Goal: Contribute content

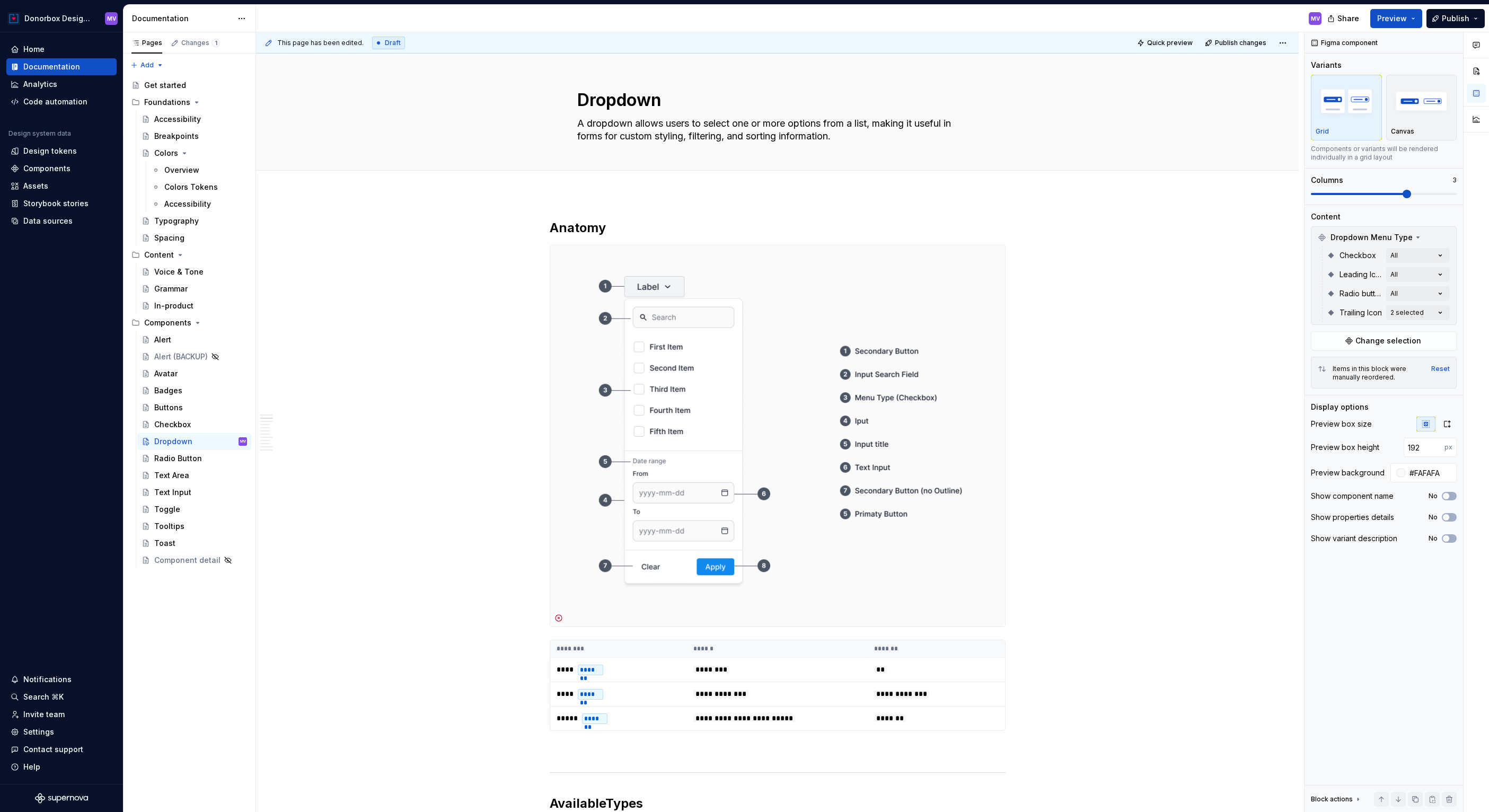
scroll to position [504, 0]
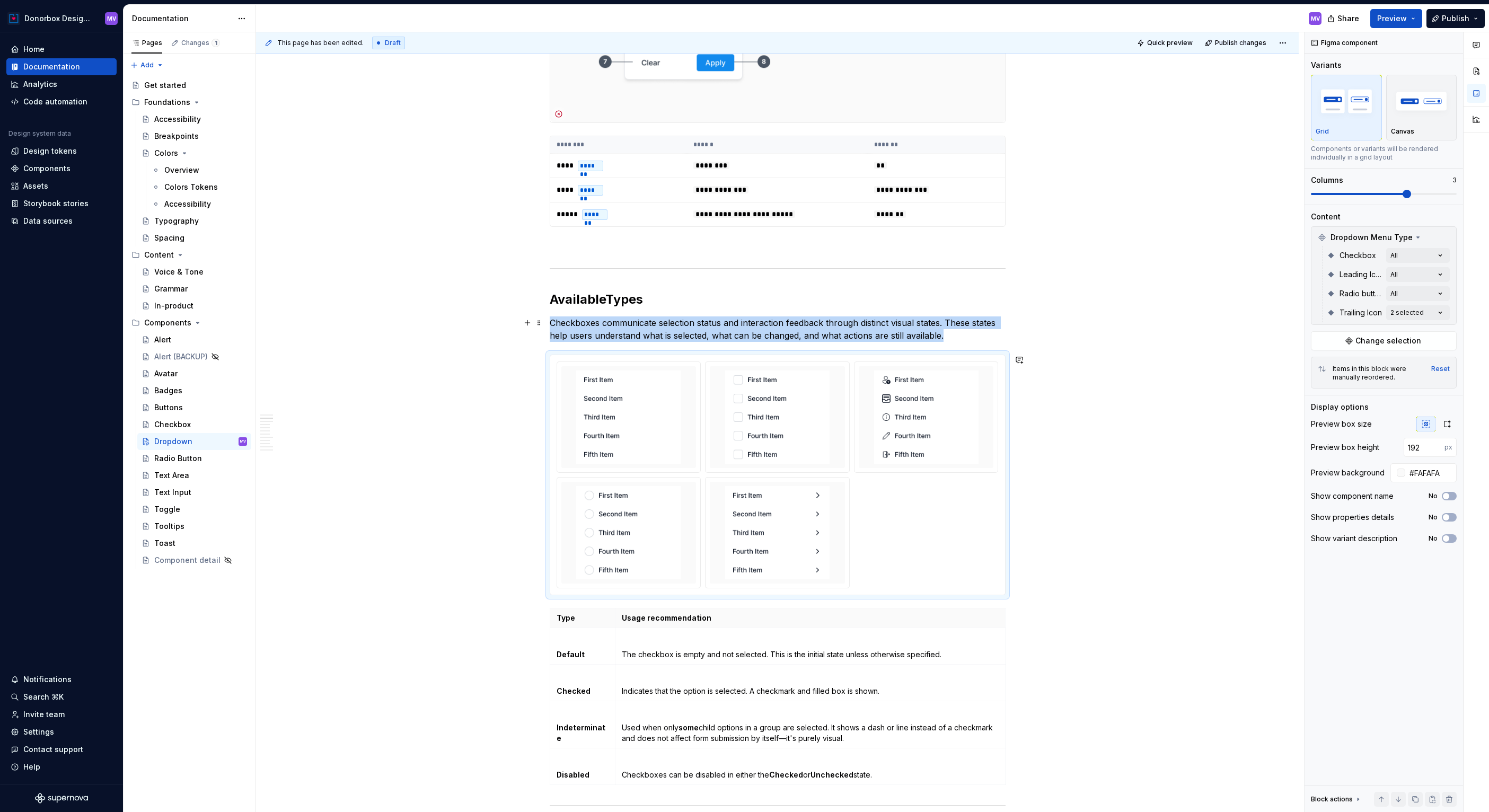
click at [956, 341] on p "Checkboxes communicate selection status and interaction feedback through distin…" at bounding box center [777, 329] width 456 height 25
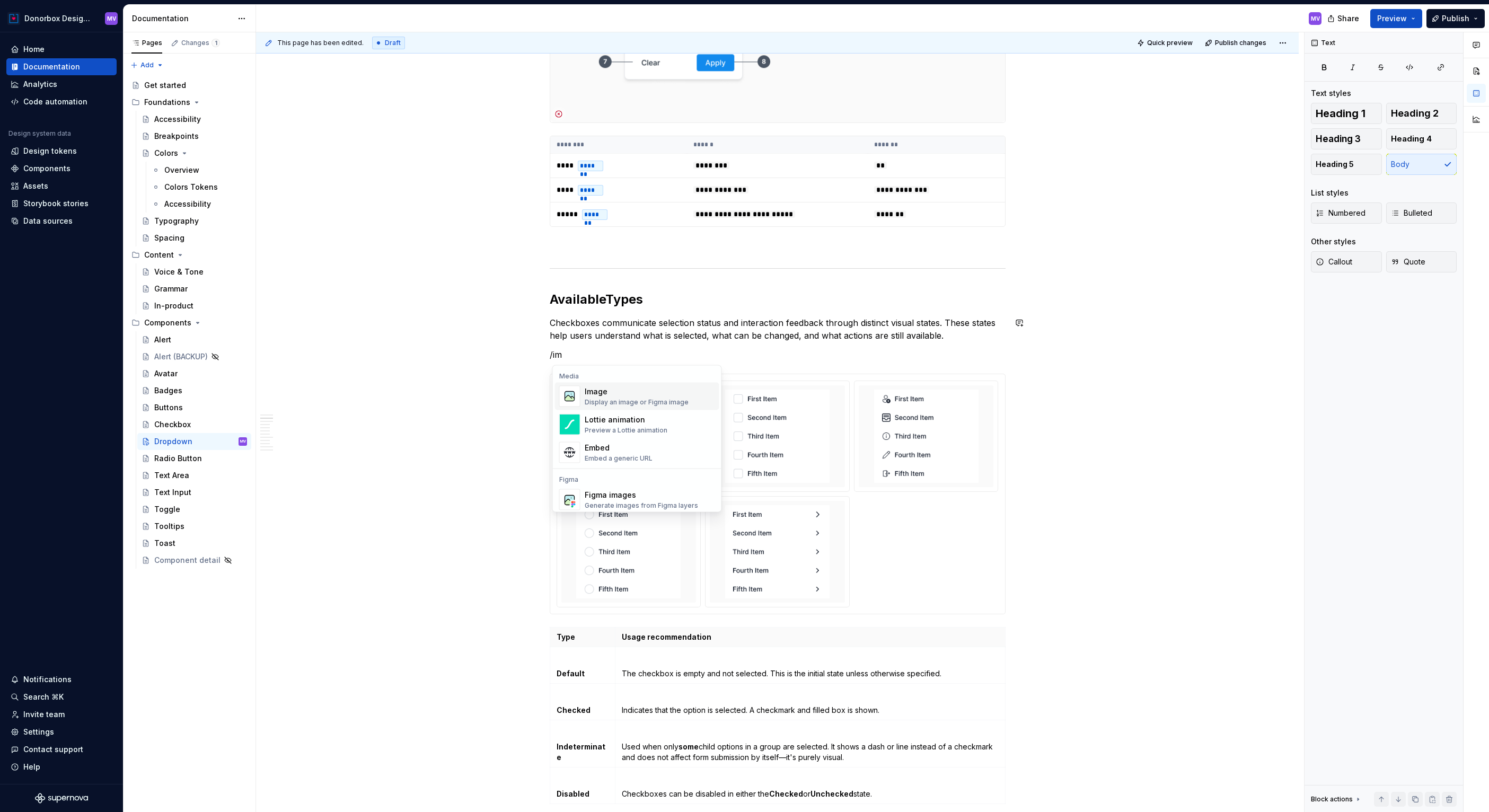
click at [657, 392] on div "Image" at bounding box center [636, 392] width 104 height 10
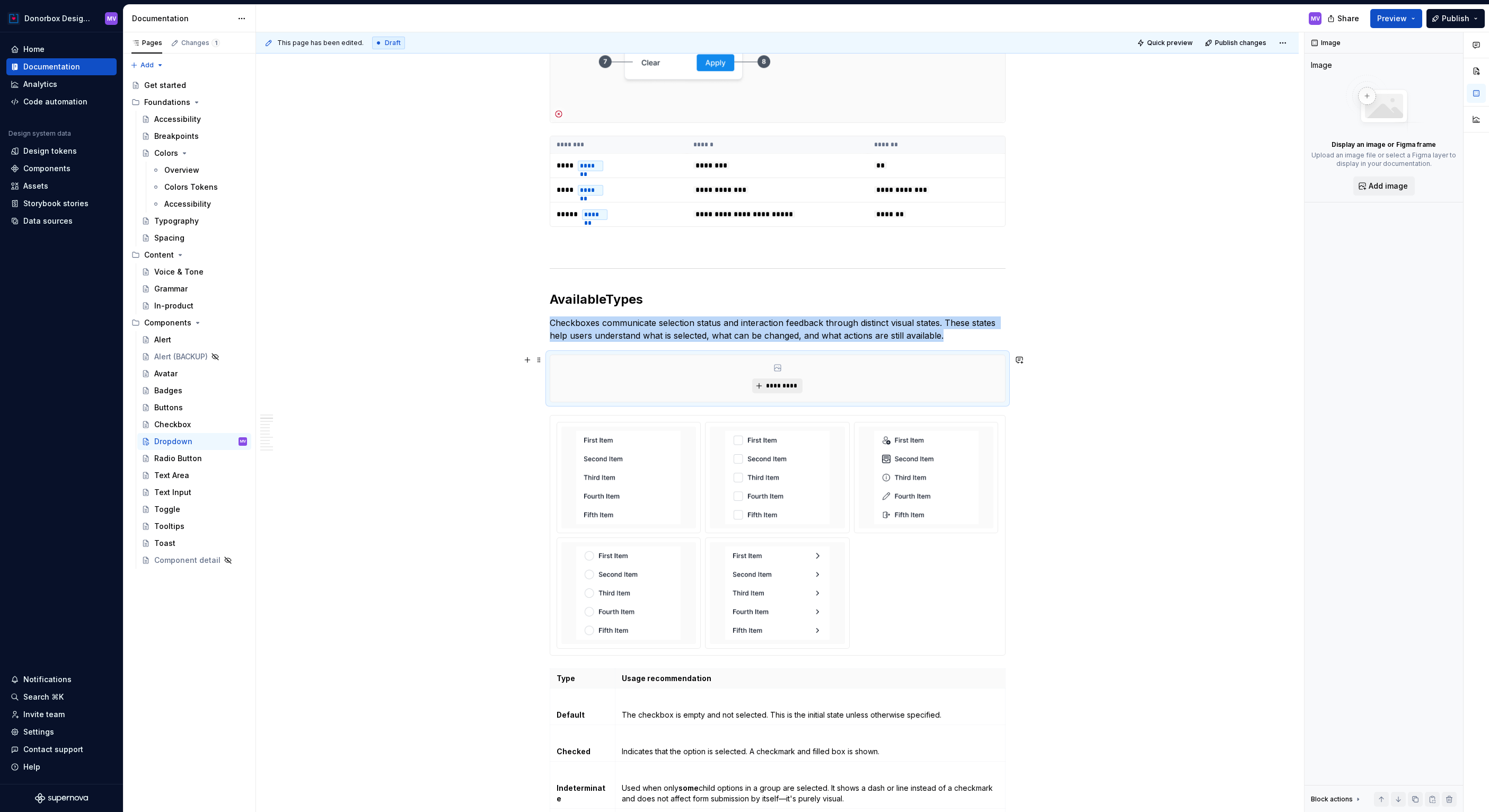
click at [795, 387] on span "*********" at bounding box center [782, 386] width 33 height 8
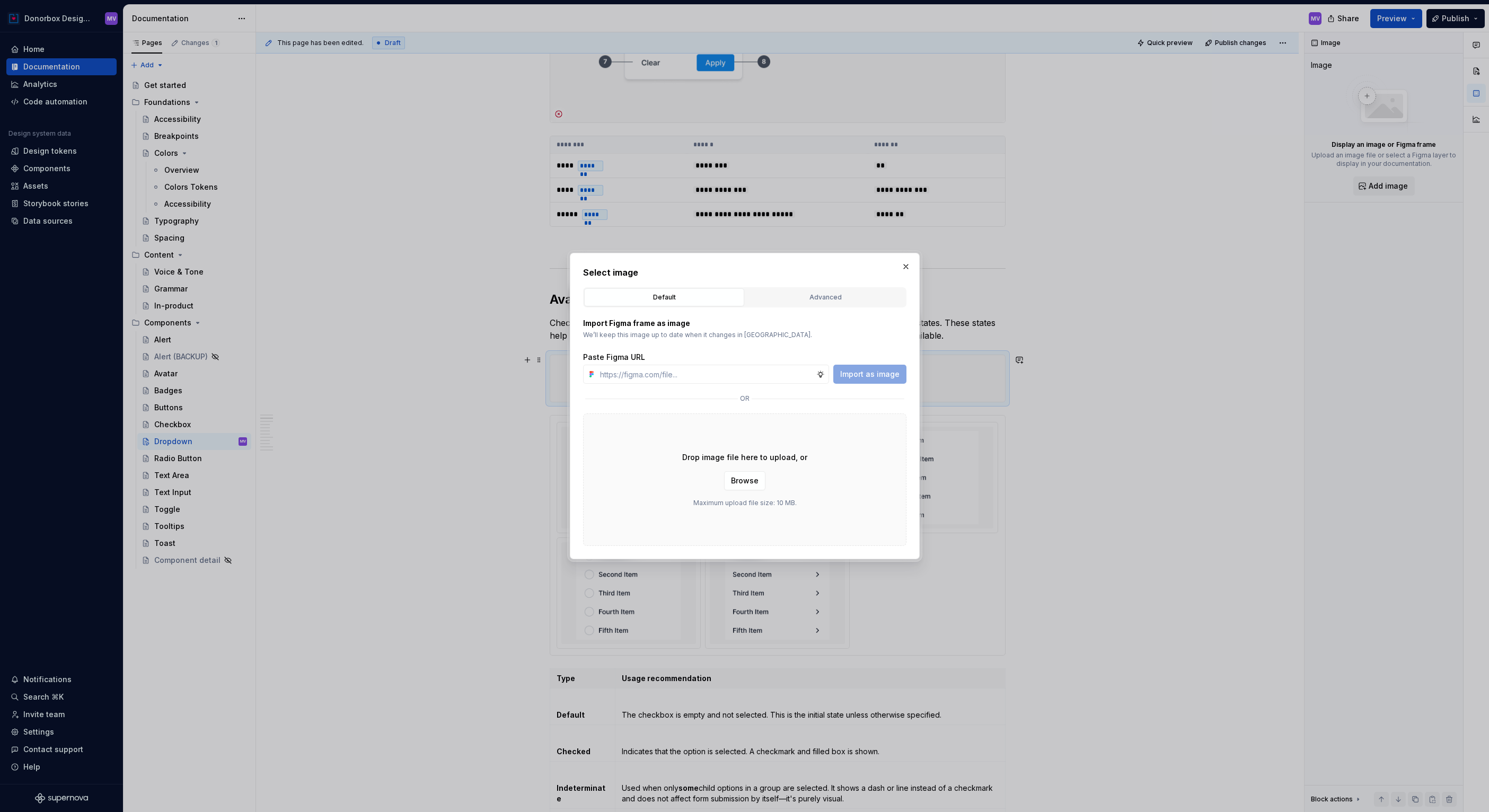
type textarea "*"
type input "[URL][DOMAIN_NAME]"
type textarea "*"
type input "[URL][DOMAIN_NAME]"
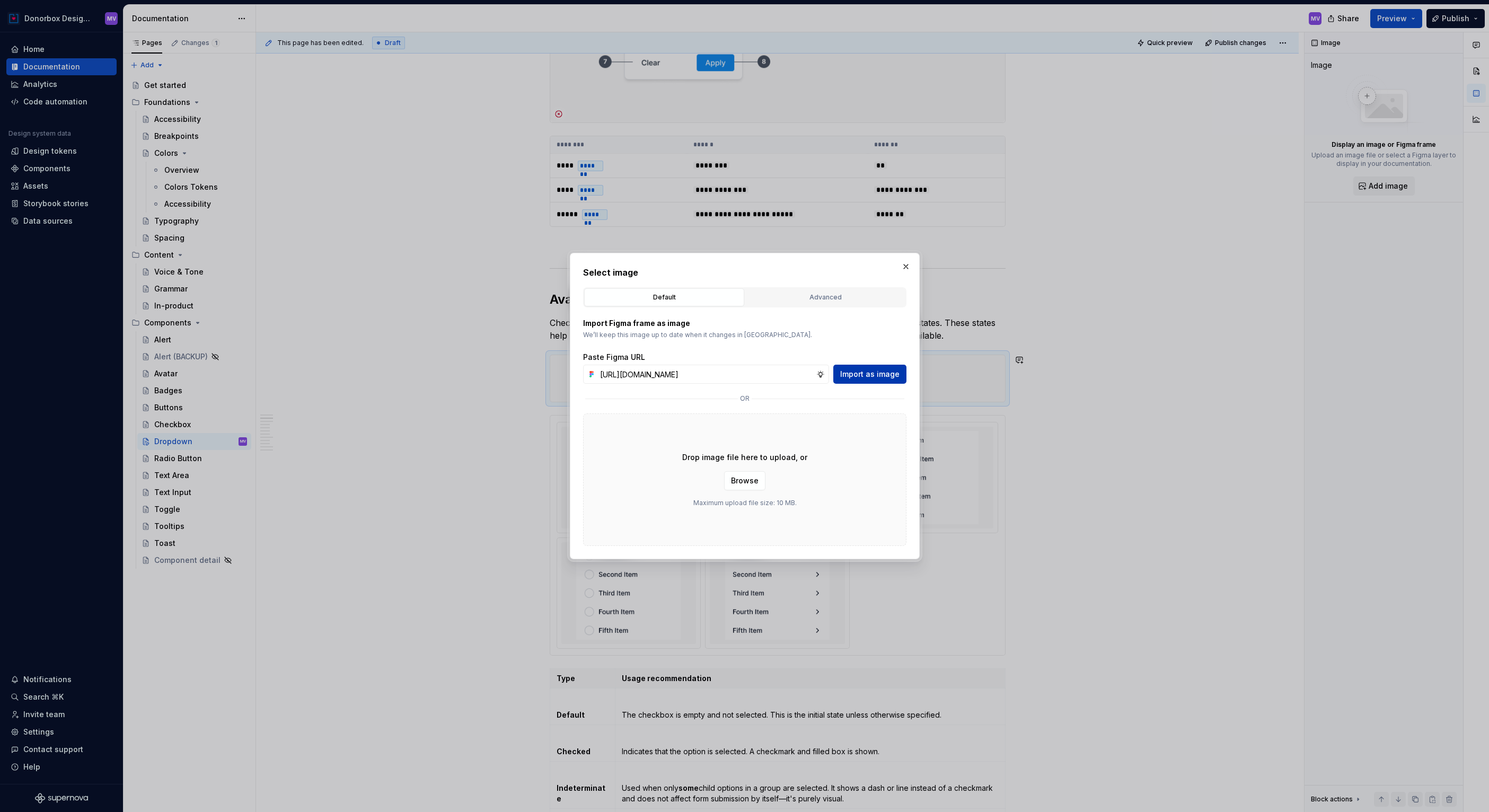
click at [885, 376] on span "Import as image" at bounding box center [870, 374] width 59 height 10
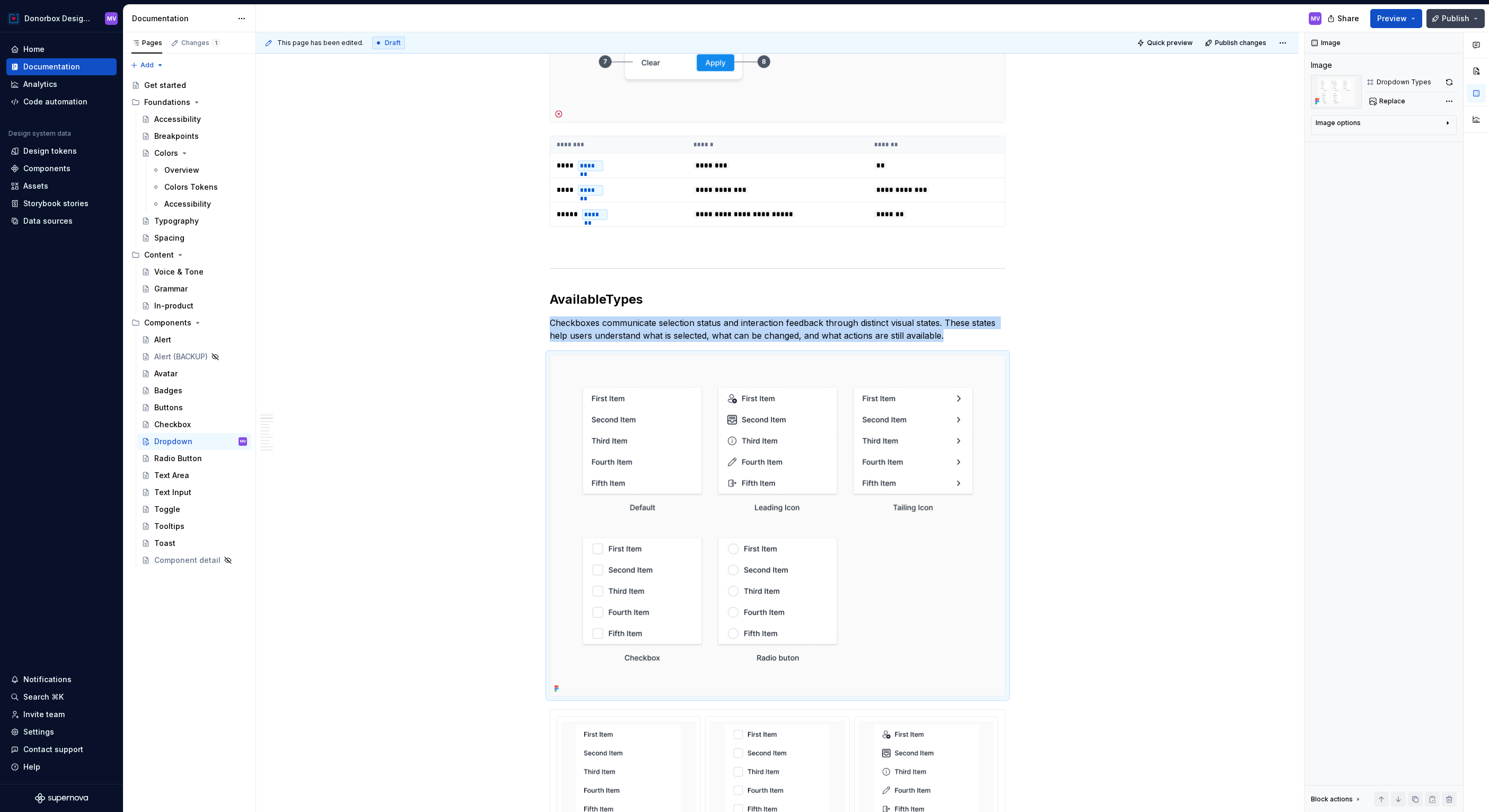
click at [1451, 20] on span "Publish" at bounding box center [1455, 19] width 27 height 10
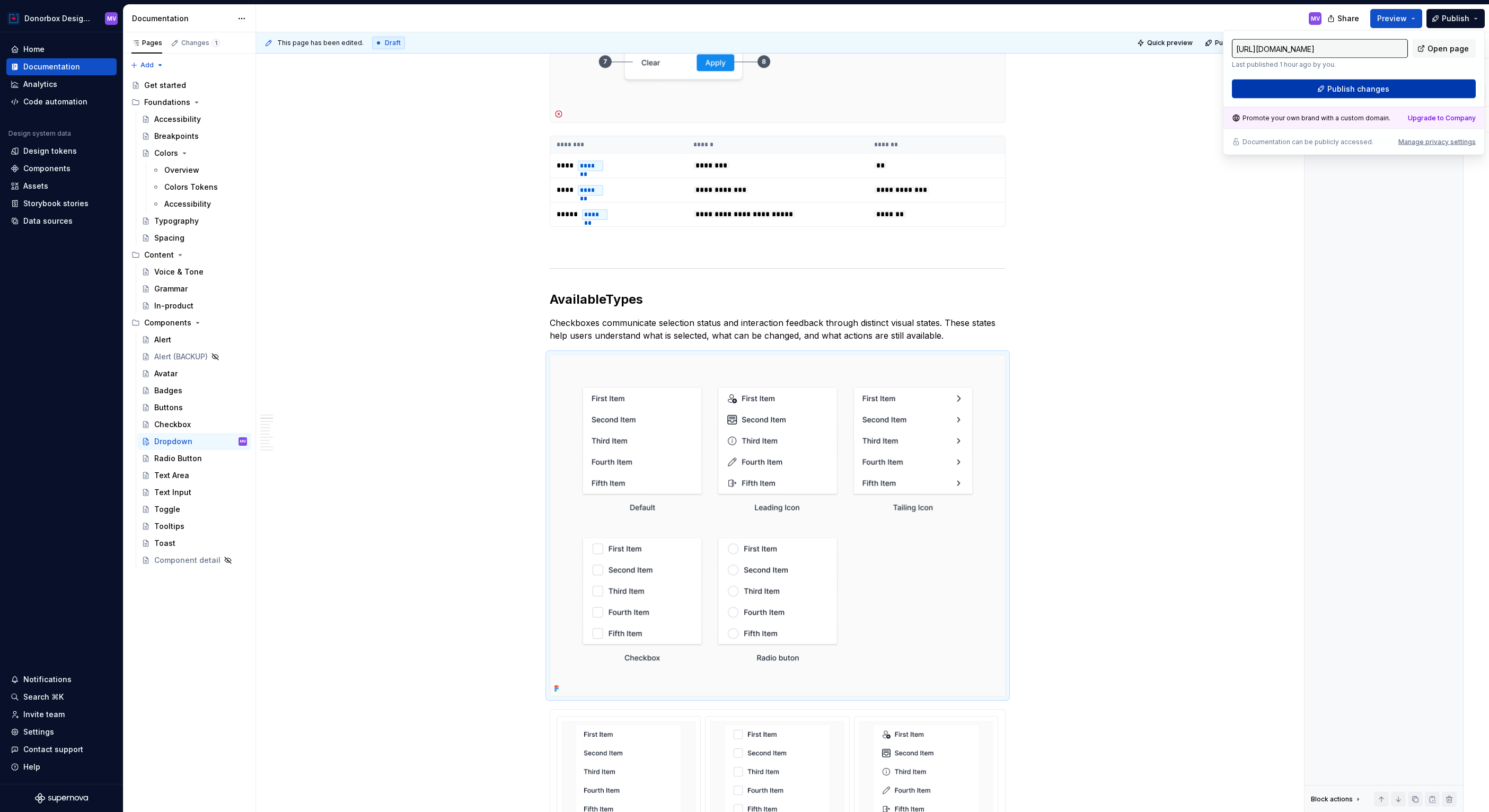
click at [1358, 84] on span "Publish changes" at bounding box center [1358, 89] width 62 height 10
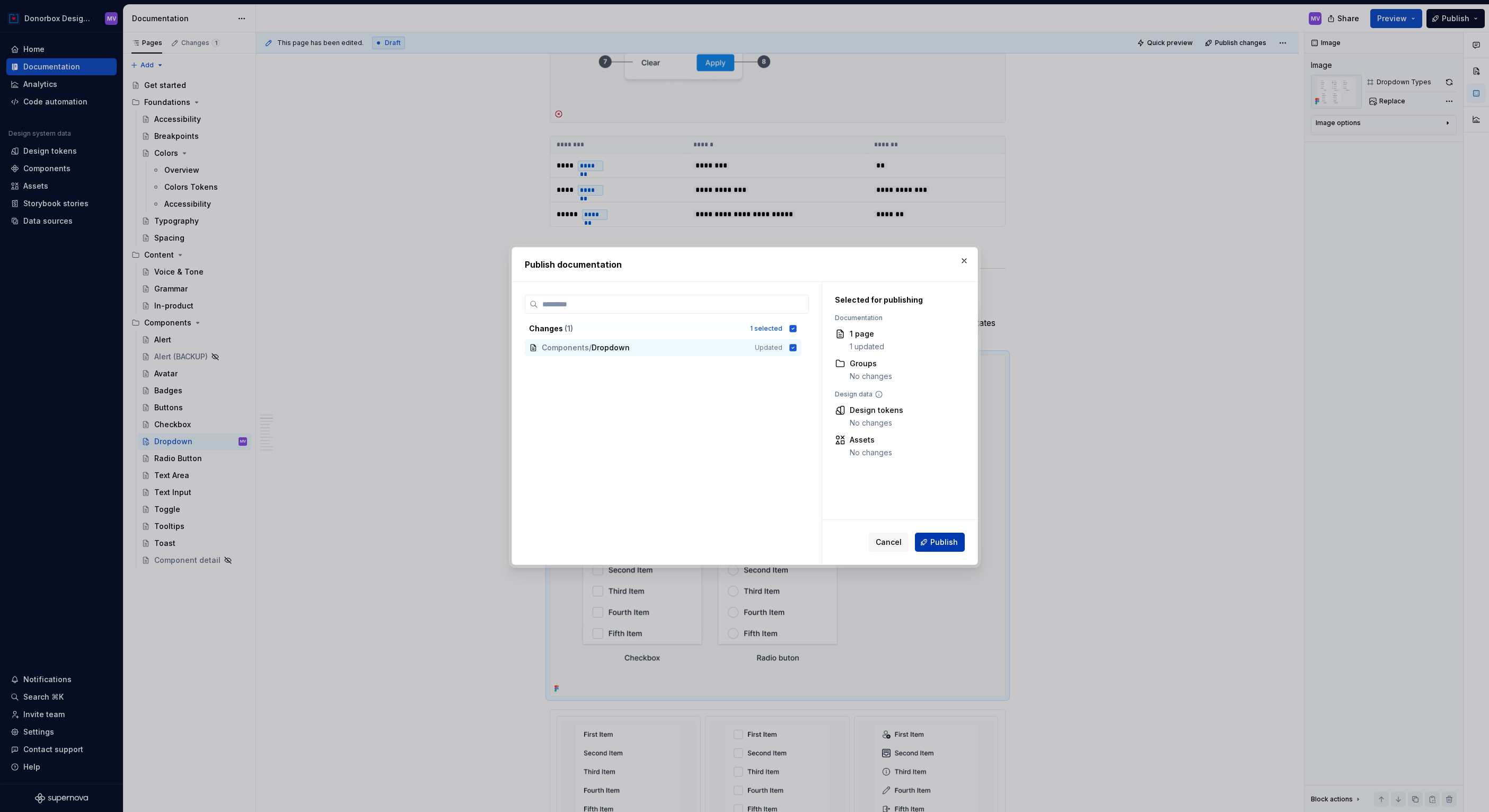
click at [939, 541] on span "Publish" at bounding box center [943, 542] width 27 height 10
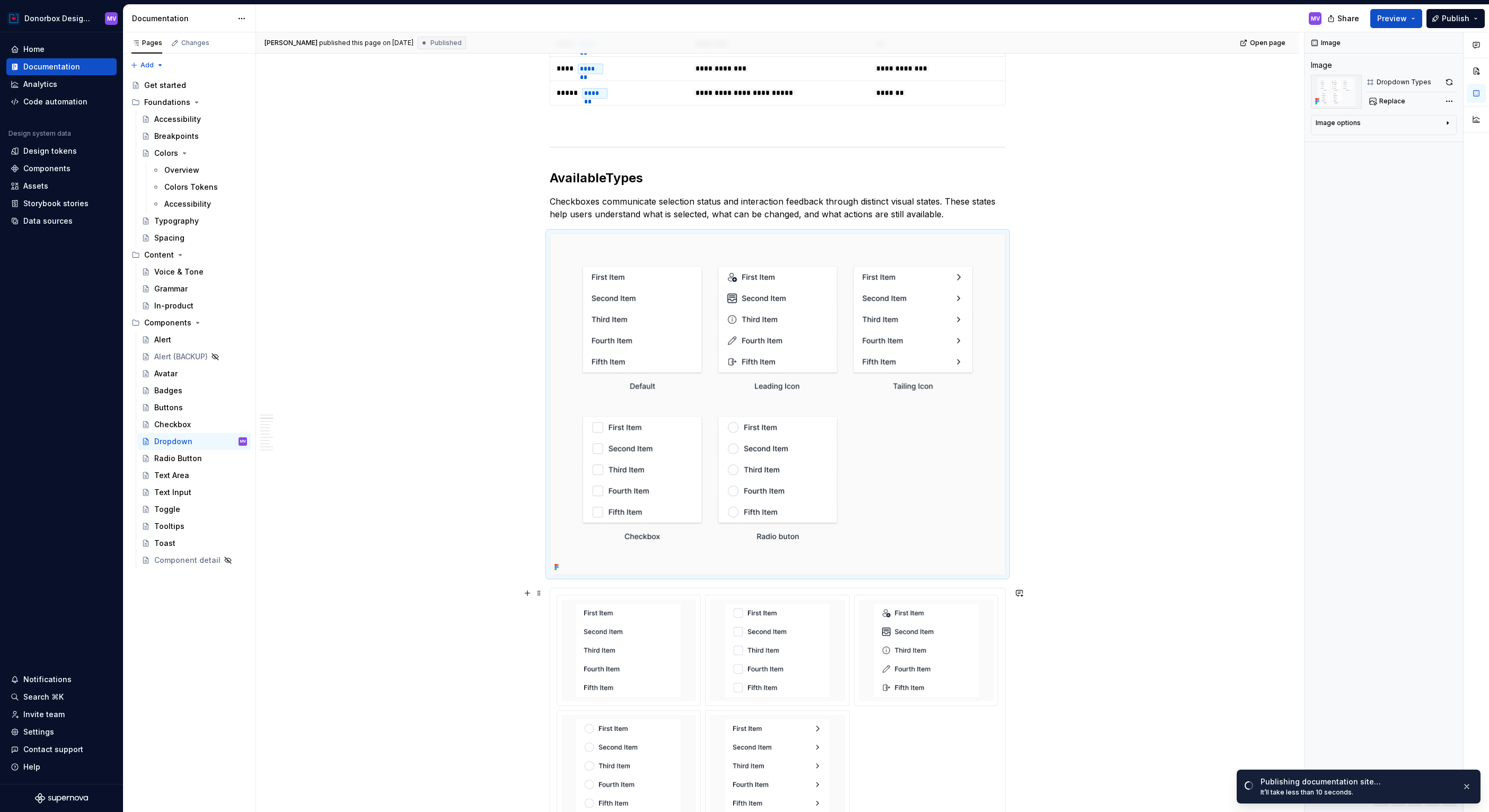
scroll to position [673, 0]
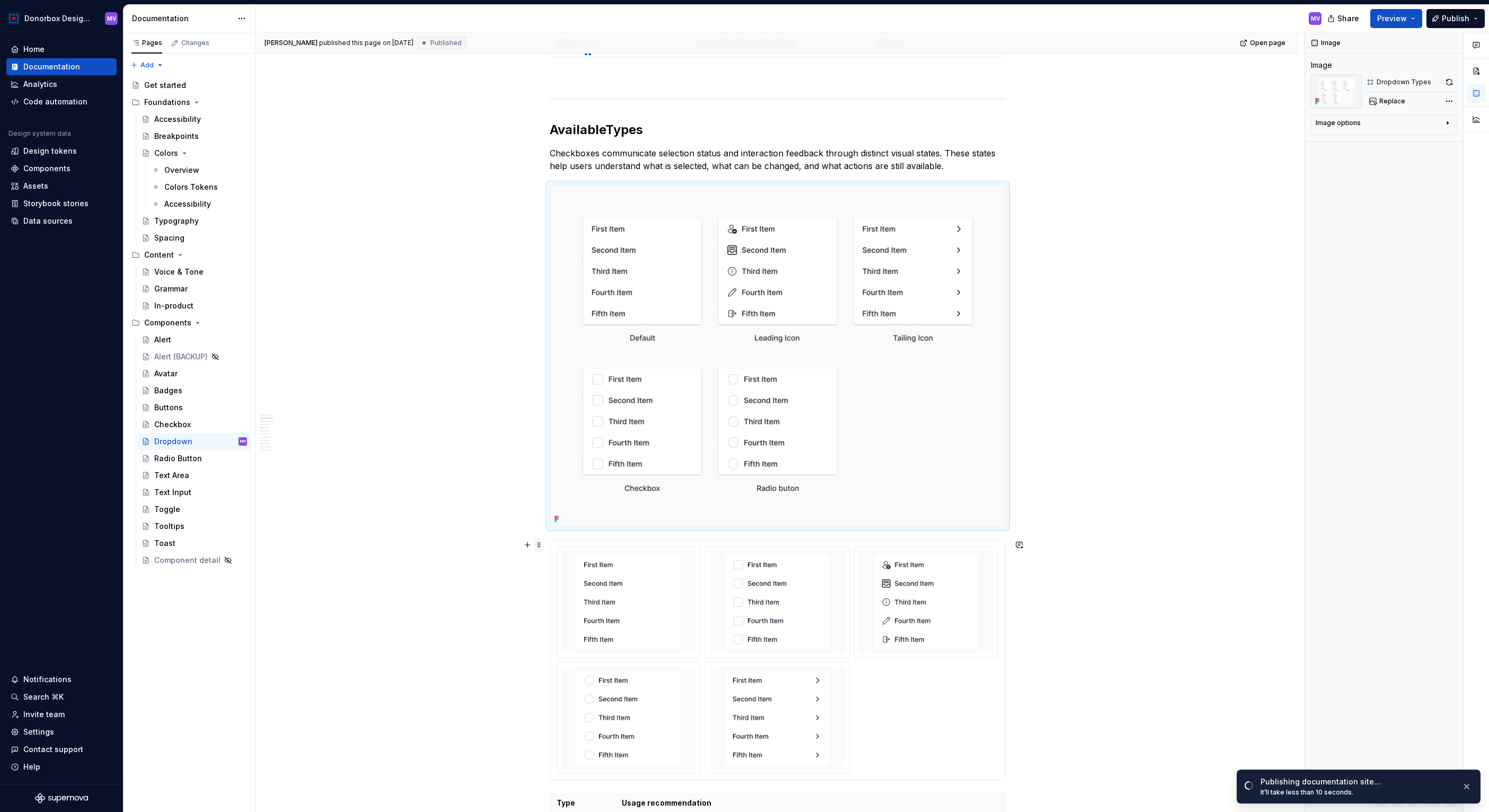
click at [544, 544] on span at bounding box center [538, 545] width 8 height 15
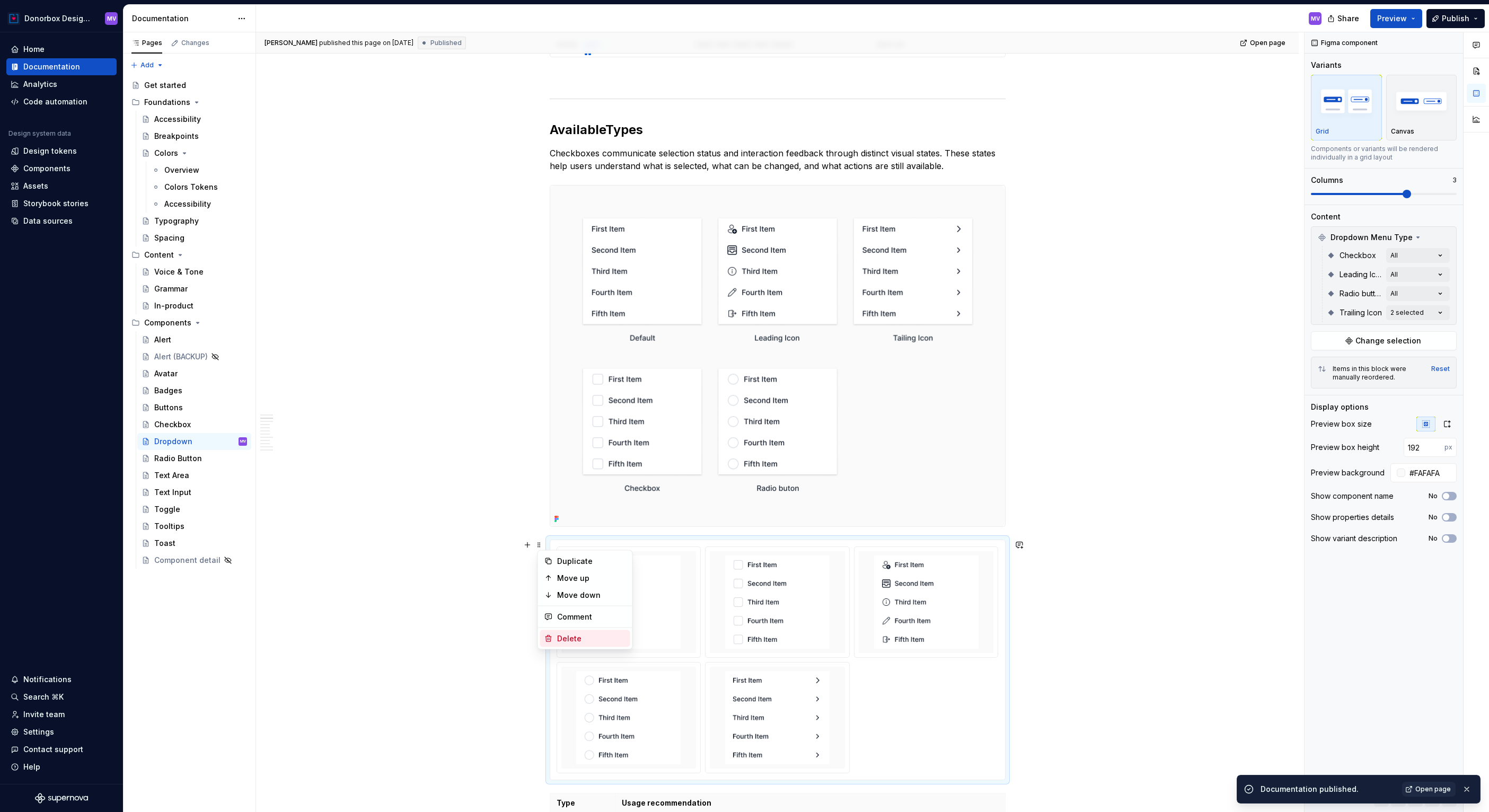
click at [567, 637] on div "Delete" at bounding box center [591, 638] width 69 height 10
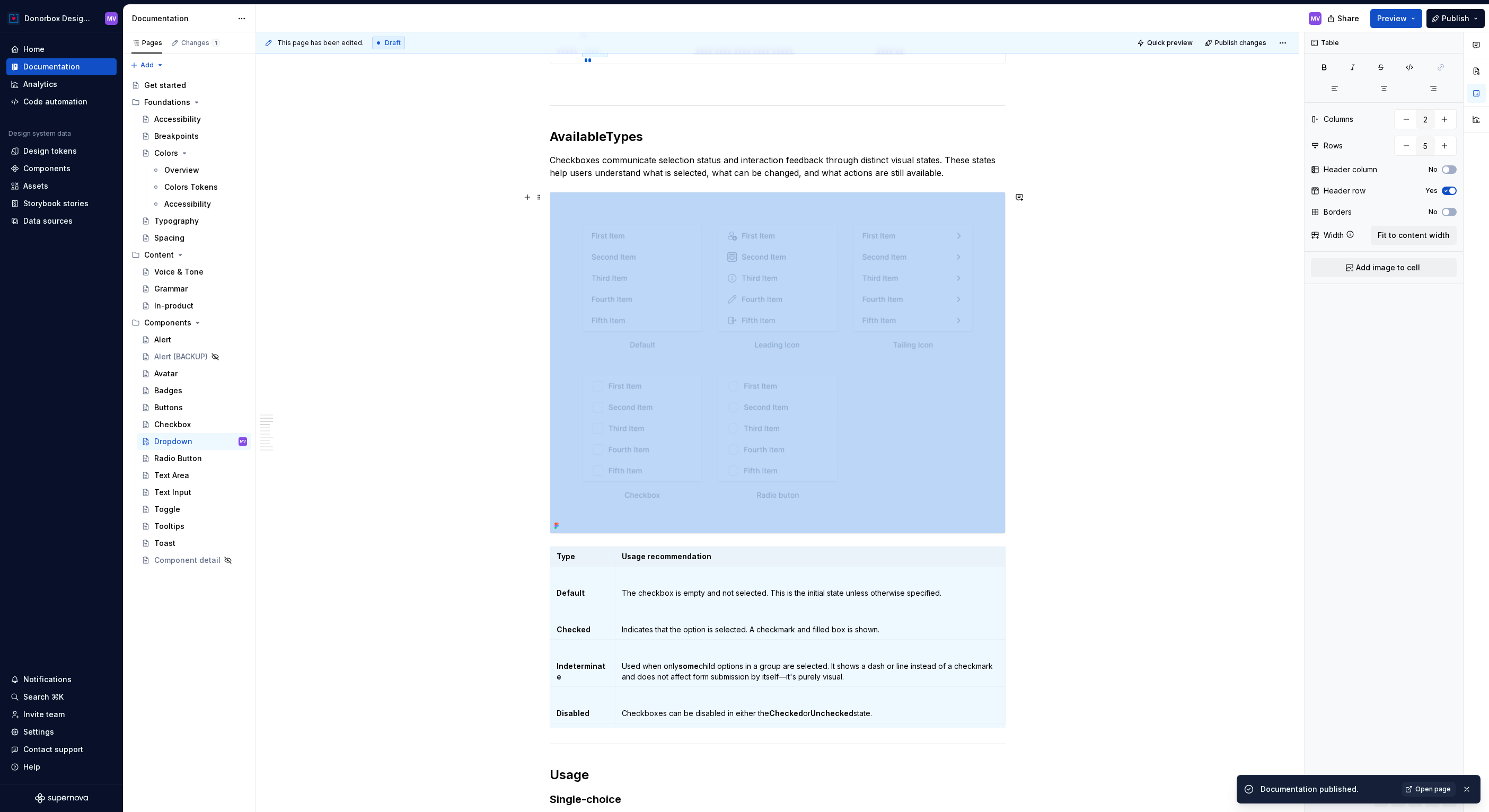
scroll to position [666, 0]
click at [573, 196] on img at bounding box center [777, 364] width 455 height 341
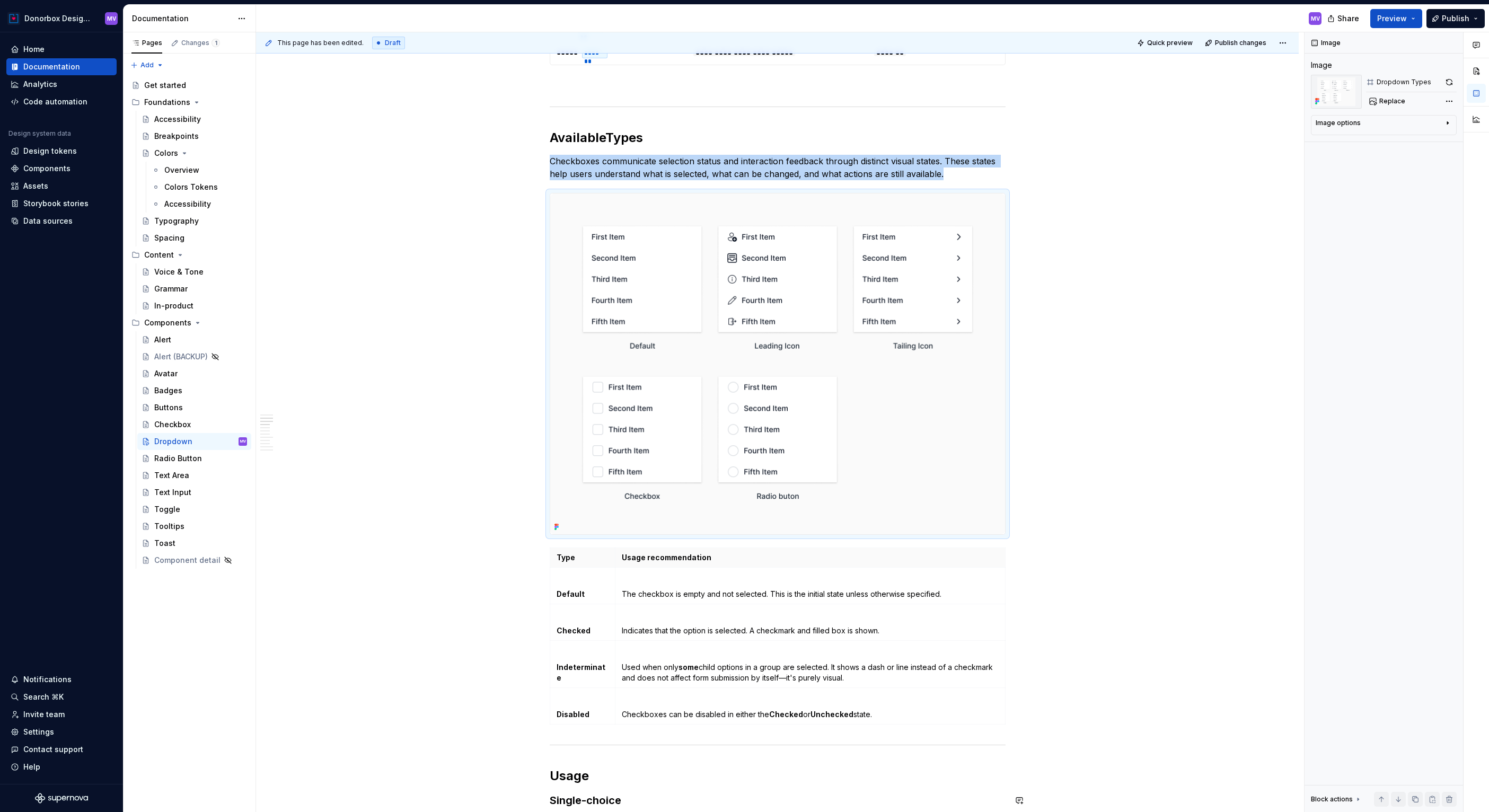
click at [828, 161] on p "Checkboxes communicate selection status and interaction feedback through distin…" at bounding box center [777, 168] width 456 height 25
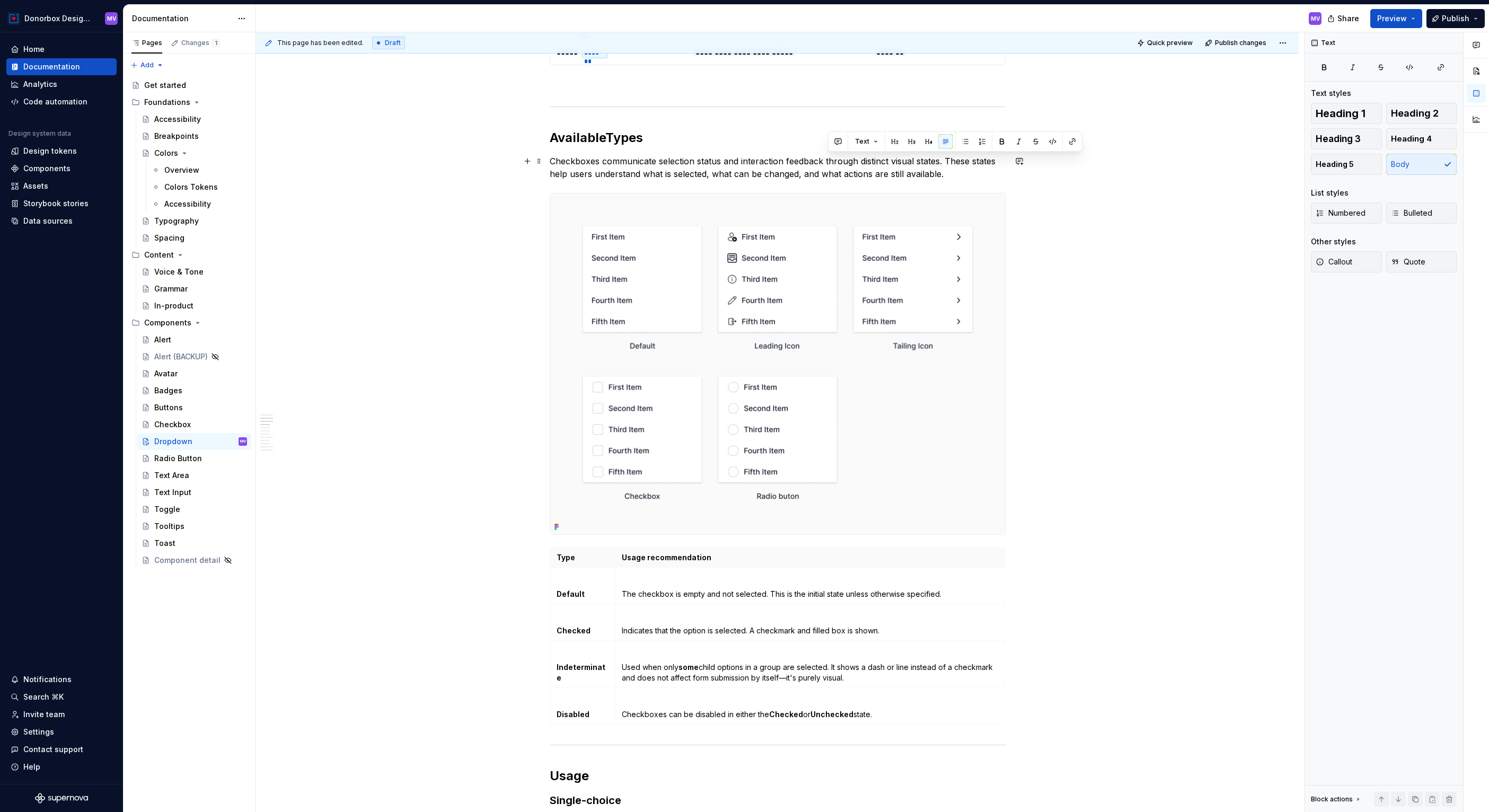
click at [724, 157] on p "Checkboxes communicate selection status and interaction feedback through distin…" at bounding box center [777, 168] width 456 height 25
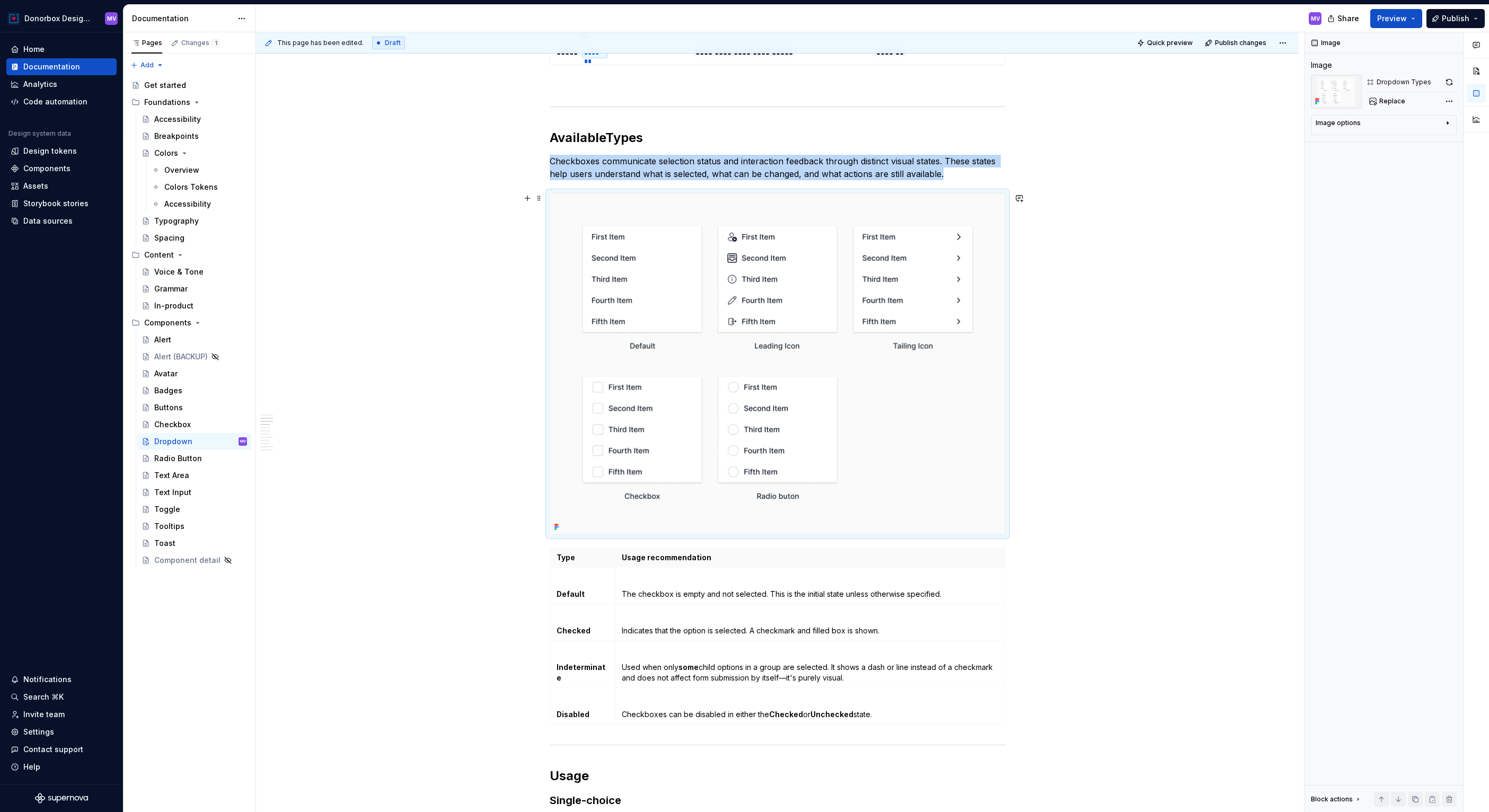
click at [739, 254] on img at bounding box center [777, 364] width 455 height 341
click at [739, 257] on img at bounding box center [777, 364] width 455 height 341
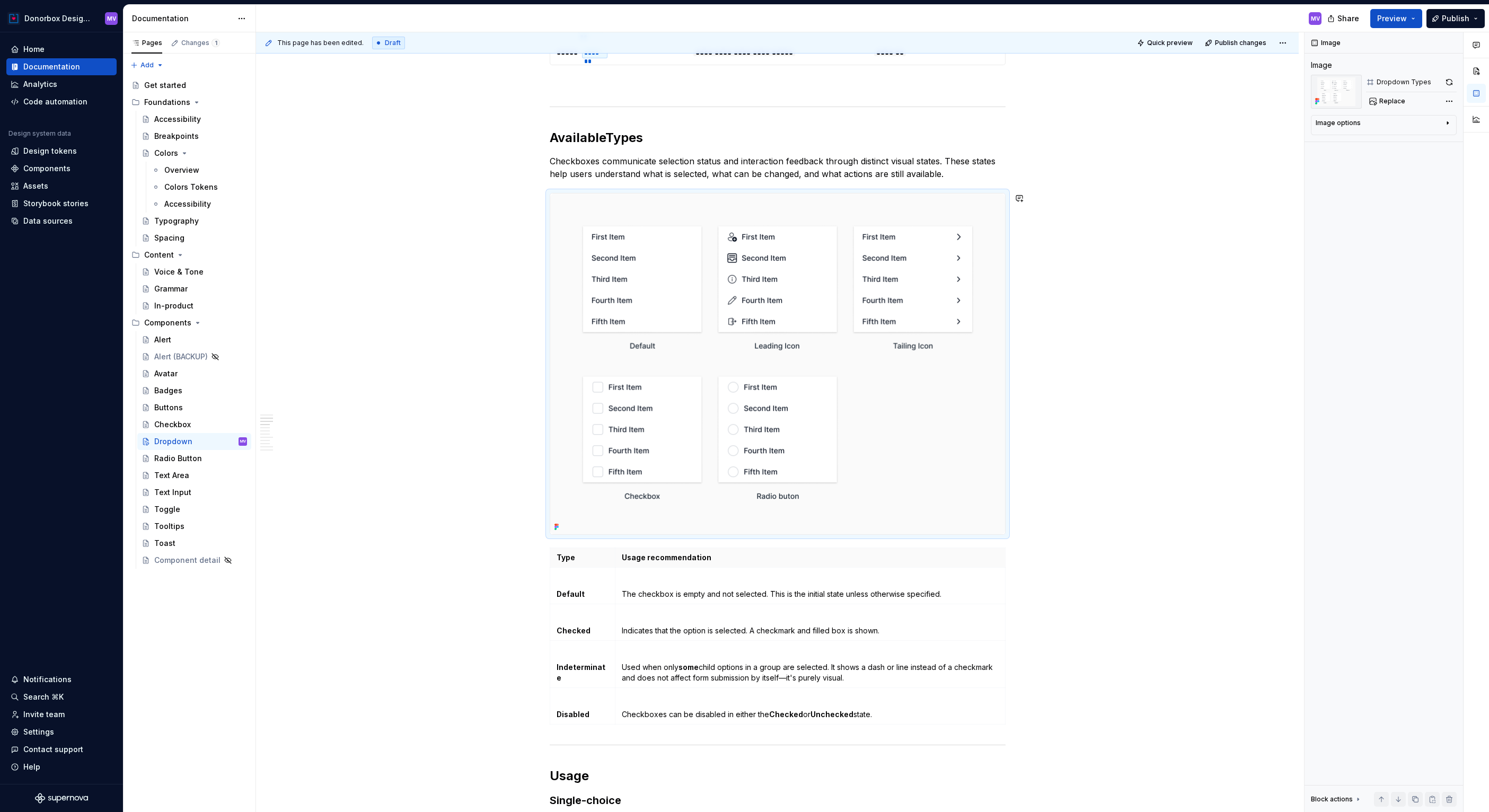
type textarea "*"
